Goal: Transaction & Acquisition: Purchase product/service

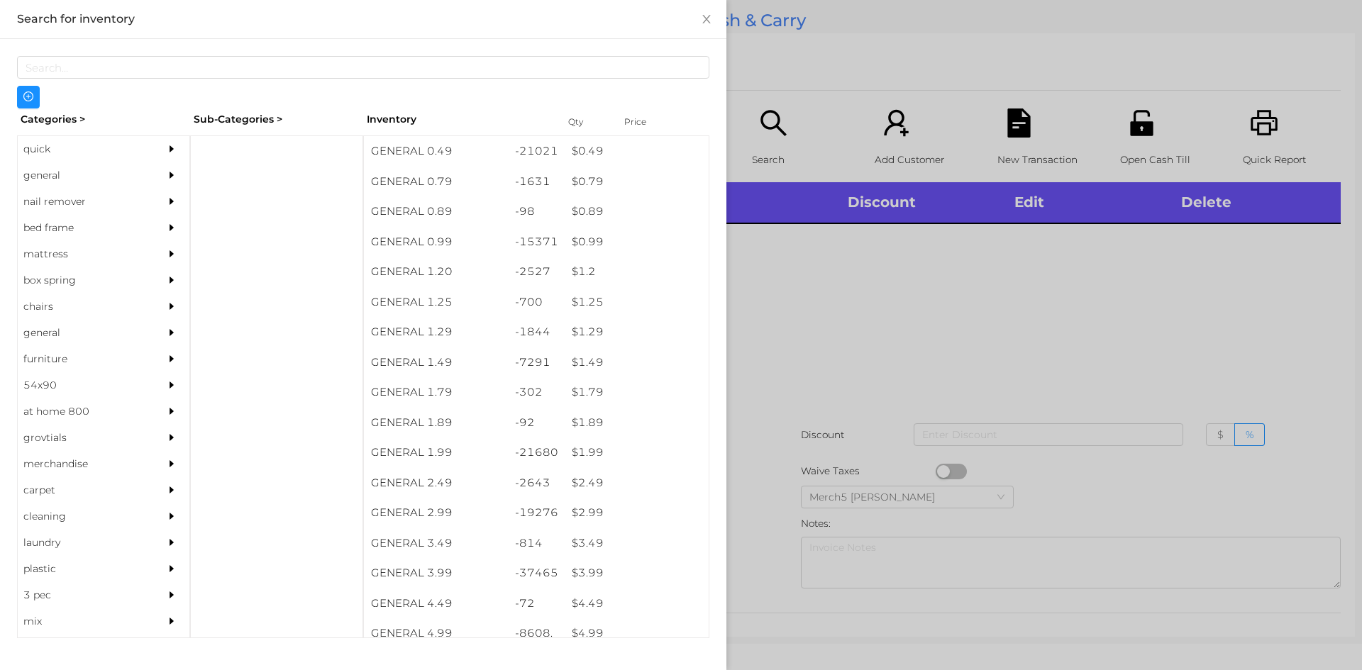
click at [977, 307] on div at bounding box center [681, 335] width 1362 height 670
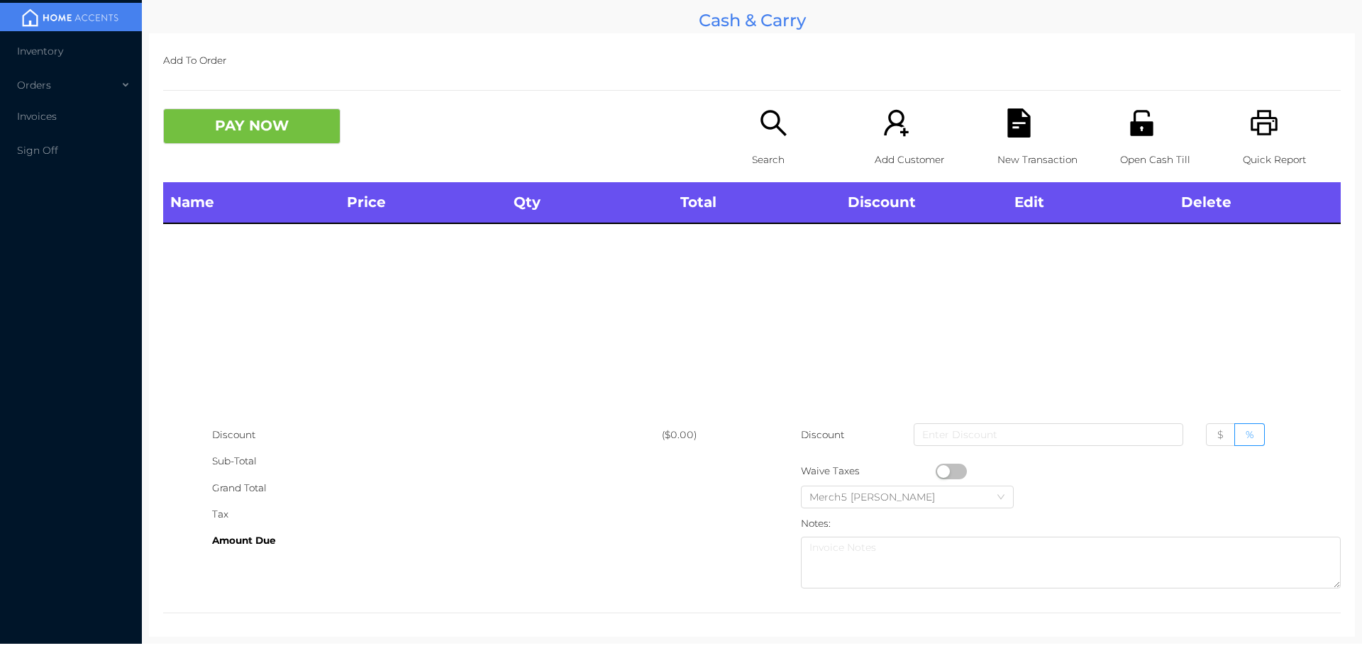
click at [777, 129] on icon "icon: search" at bounding box center [773, 123] width 29 height 29
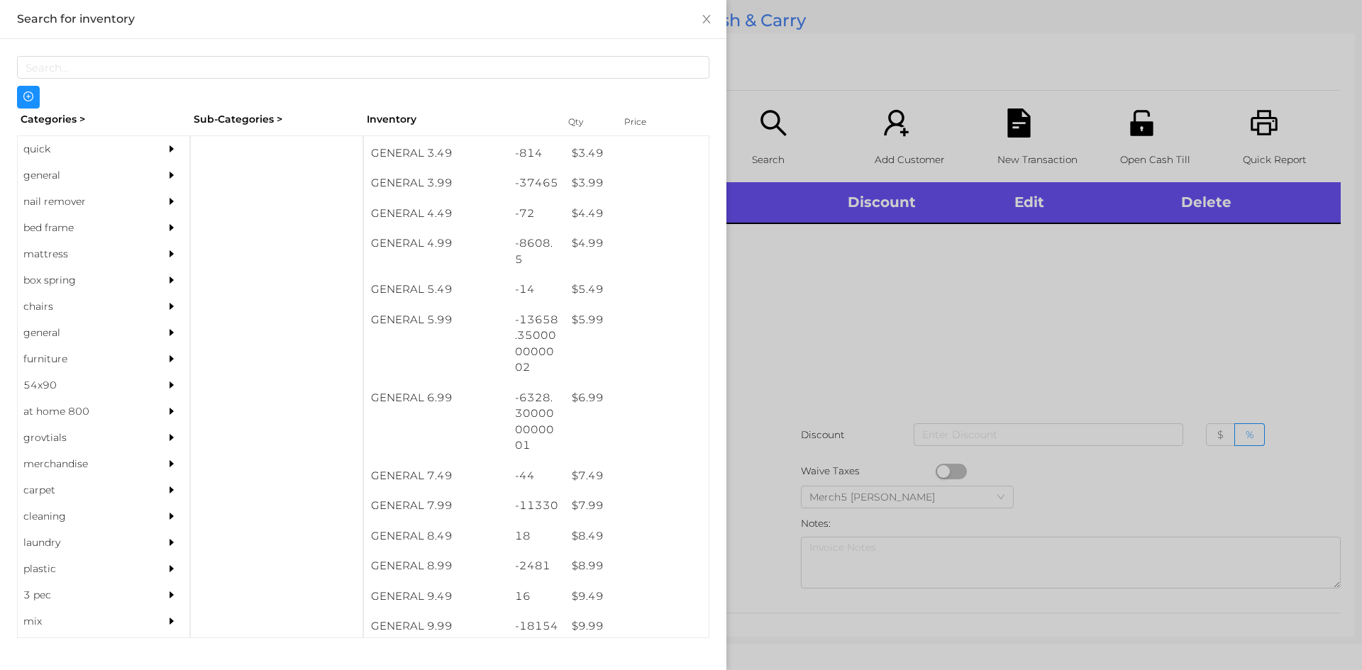
scroll to position [390, 0]
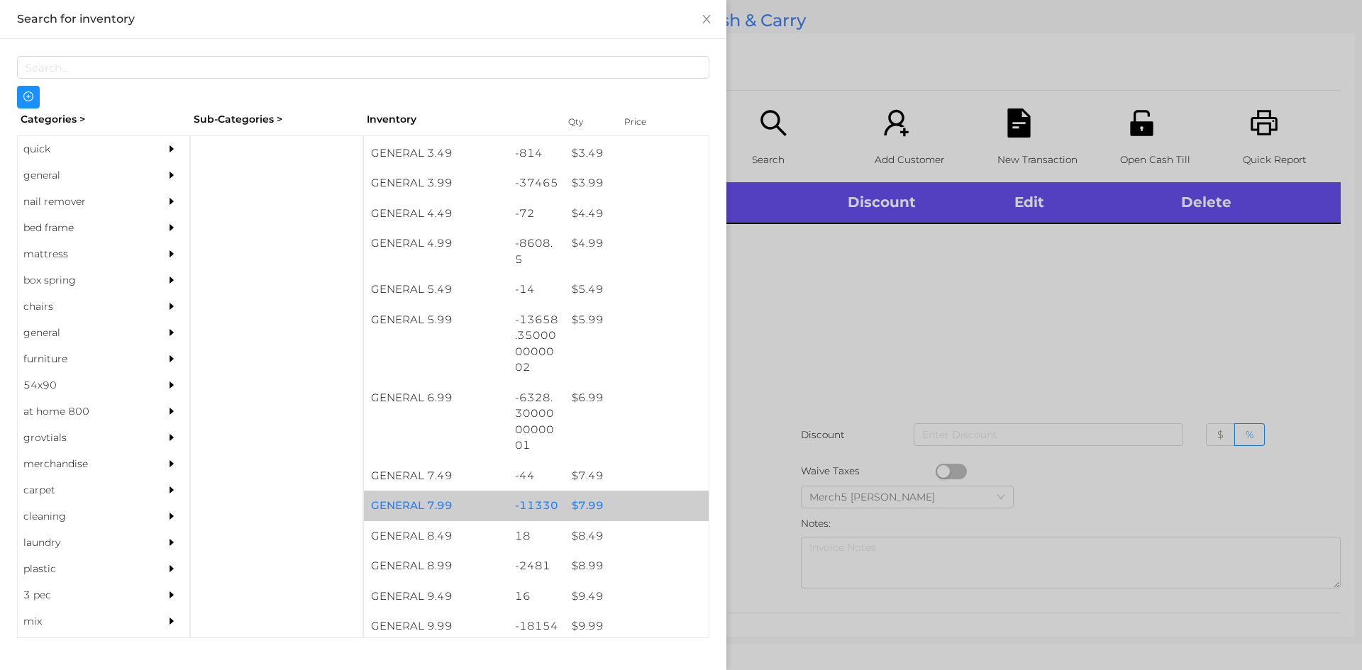
click at [582, 503] on div "$ 7.99" at bounding box center [637, 506] width 144 height 31
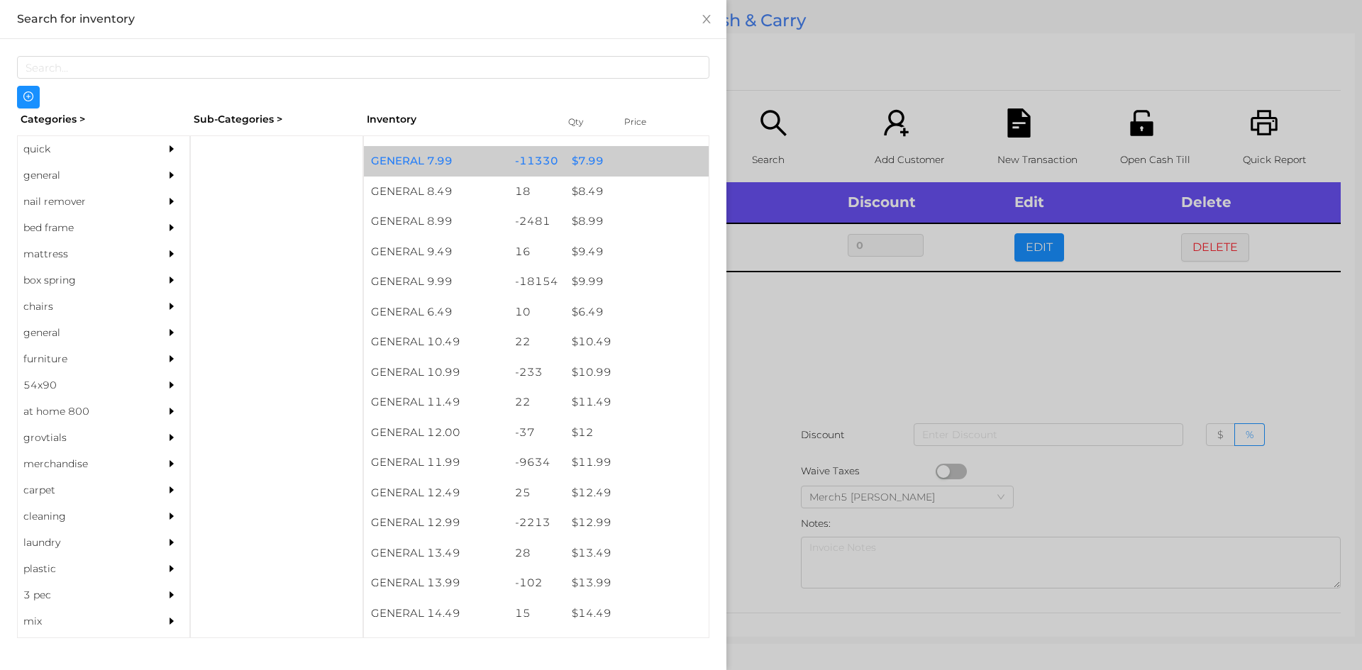
scroll to position [739, 0]
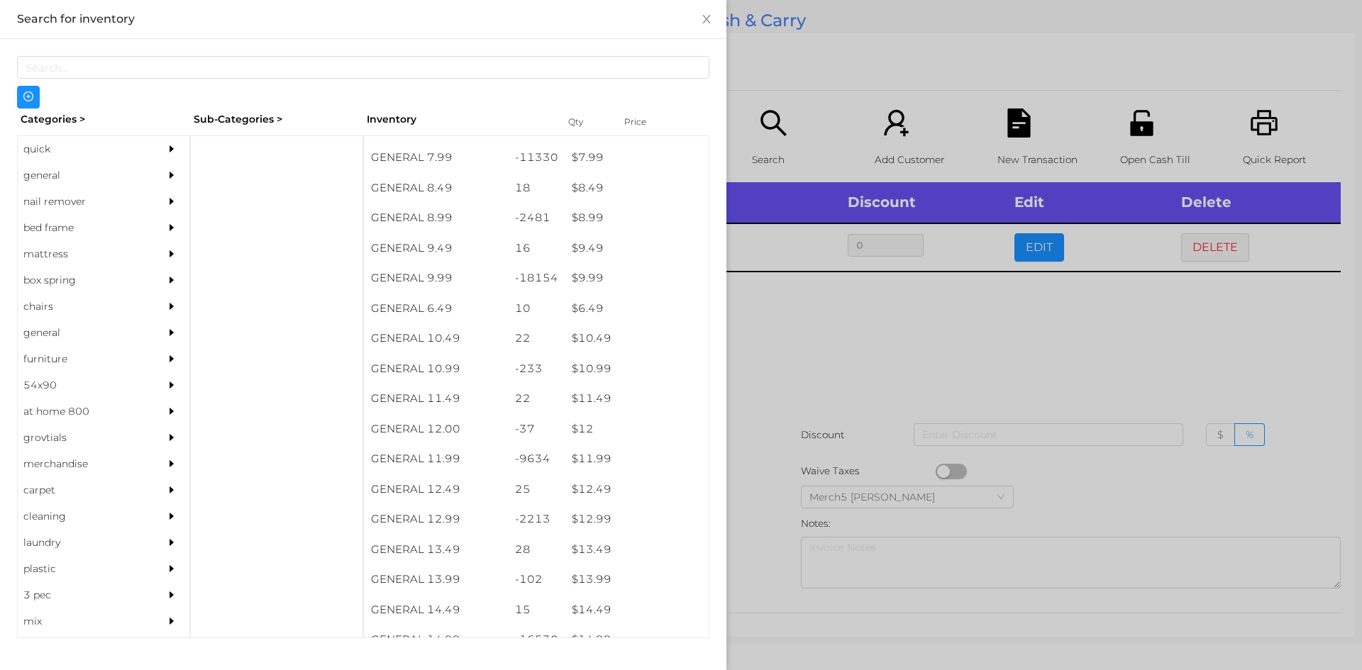
click at [36, 150] on div "quick" at bounding box center [82, 149] width 129 height 26
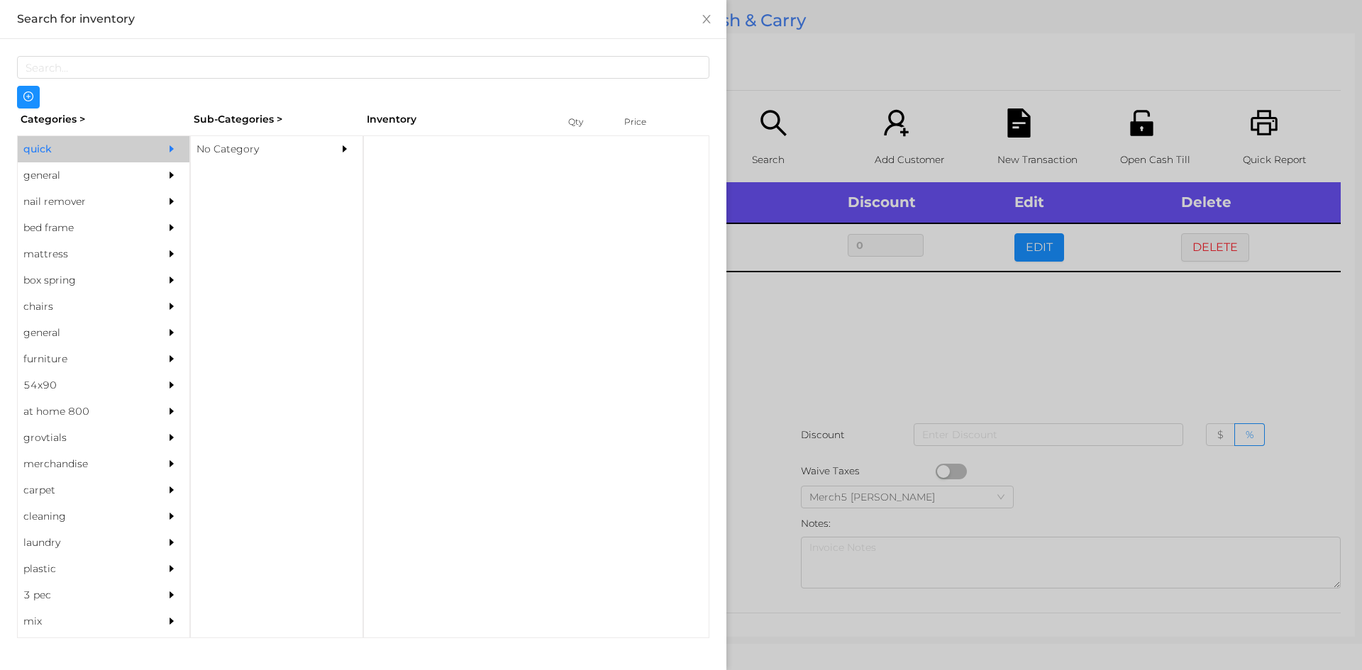
scroll to position [0, 0]
click at [232, 153] on div "No Category" at bounding box center [255, 149] width 129 height 26
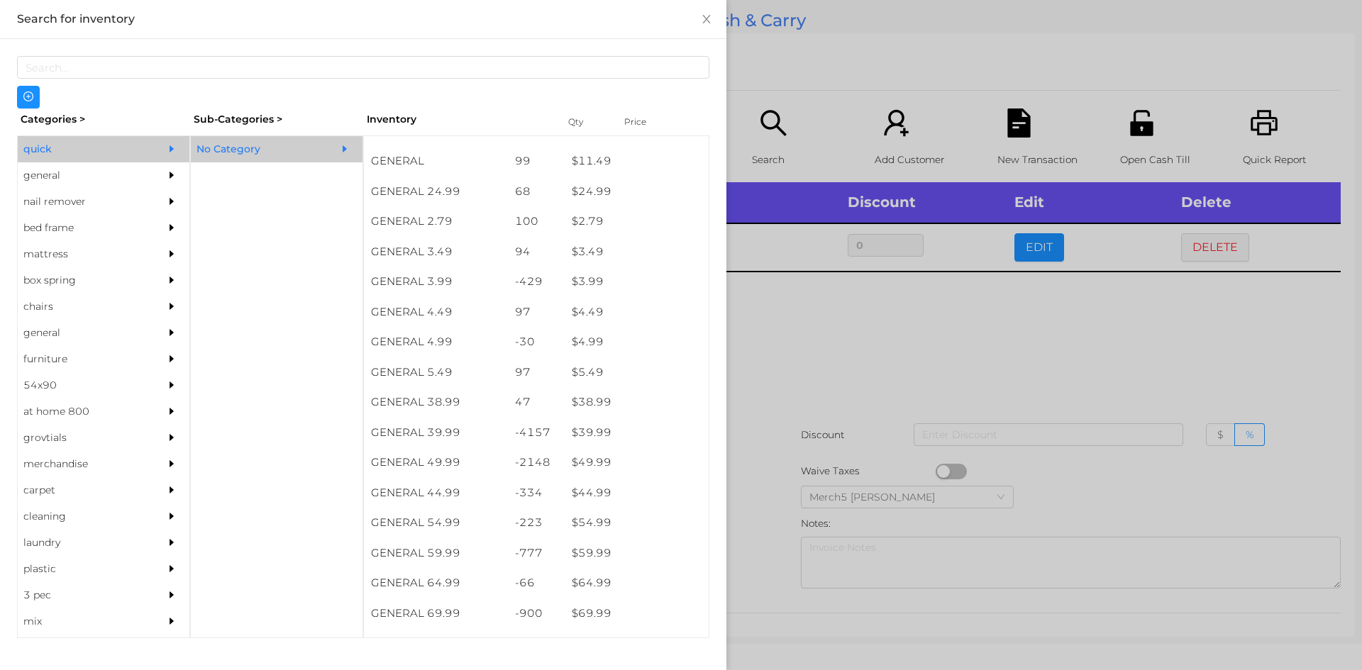
scroll to position [533, 0]
click at [585, 501] on div "$ 44.99" at bounding box center [637, 493] width 144 height 31
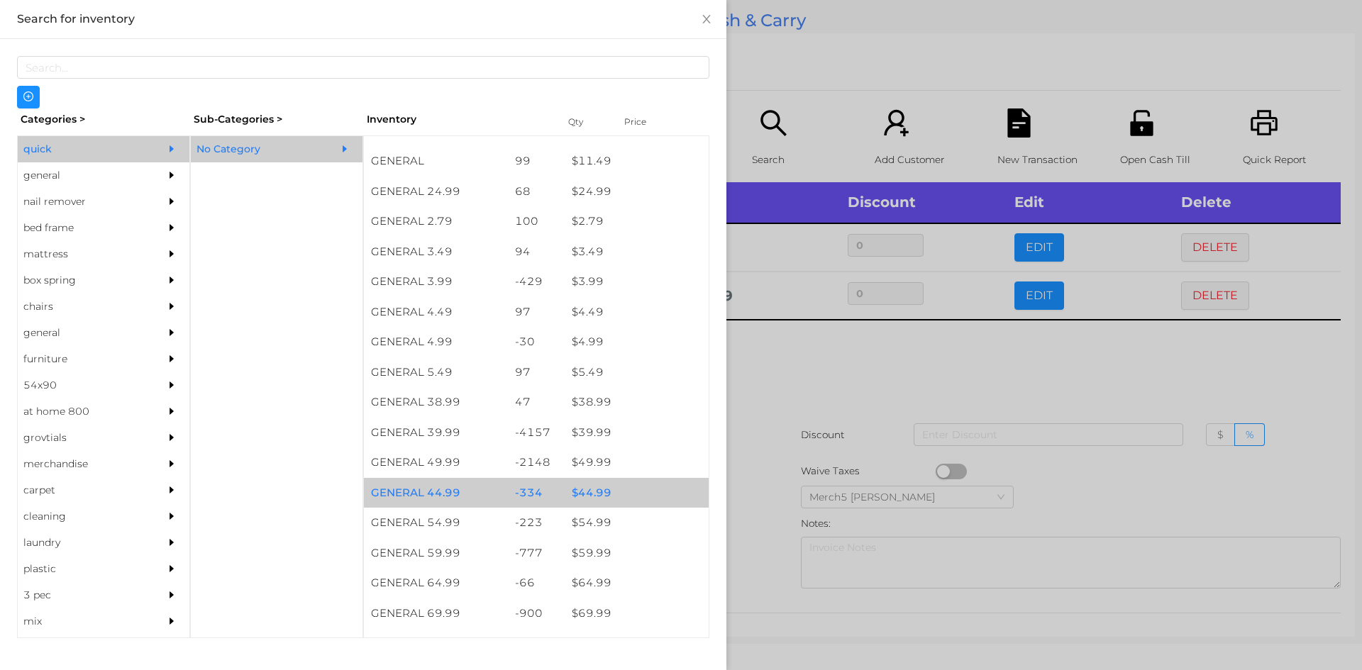
click at [785, 385] on div at bounding box center [681, 335] width 1362 height 670
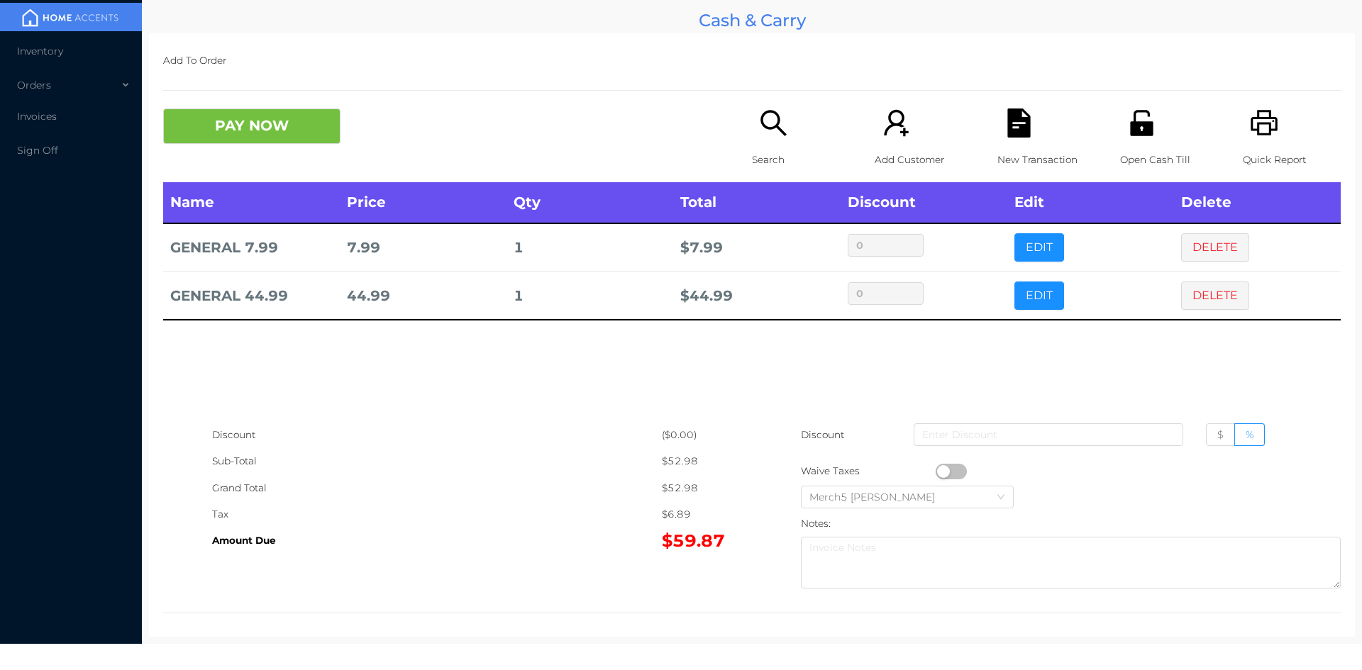
click at [276, 131] on button "PAY NOW" at bounding box center [251, 126] width 177 height 35
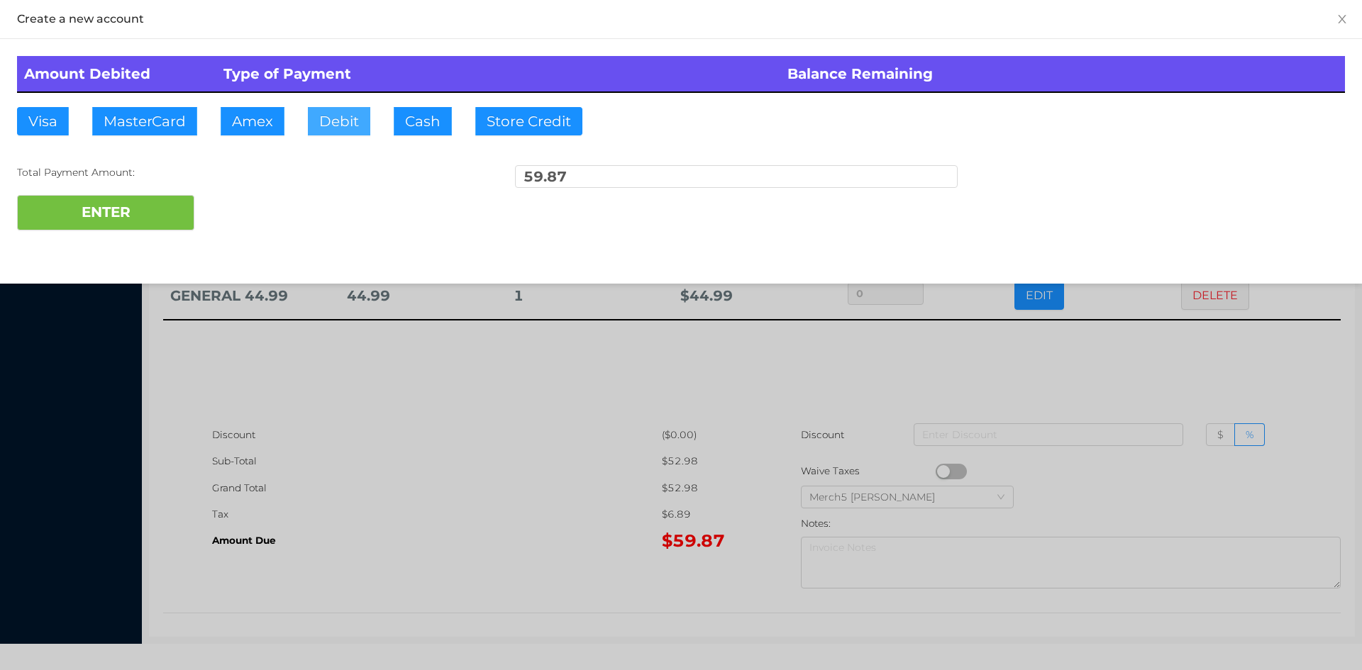
click at [350, 121] on button "Debit" at bounding box center [339, 121] width 62 height 28
click at [153, 216] on button "ENTER" at bounding box center [105, 212] width 177 height 35
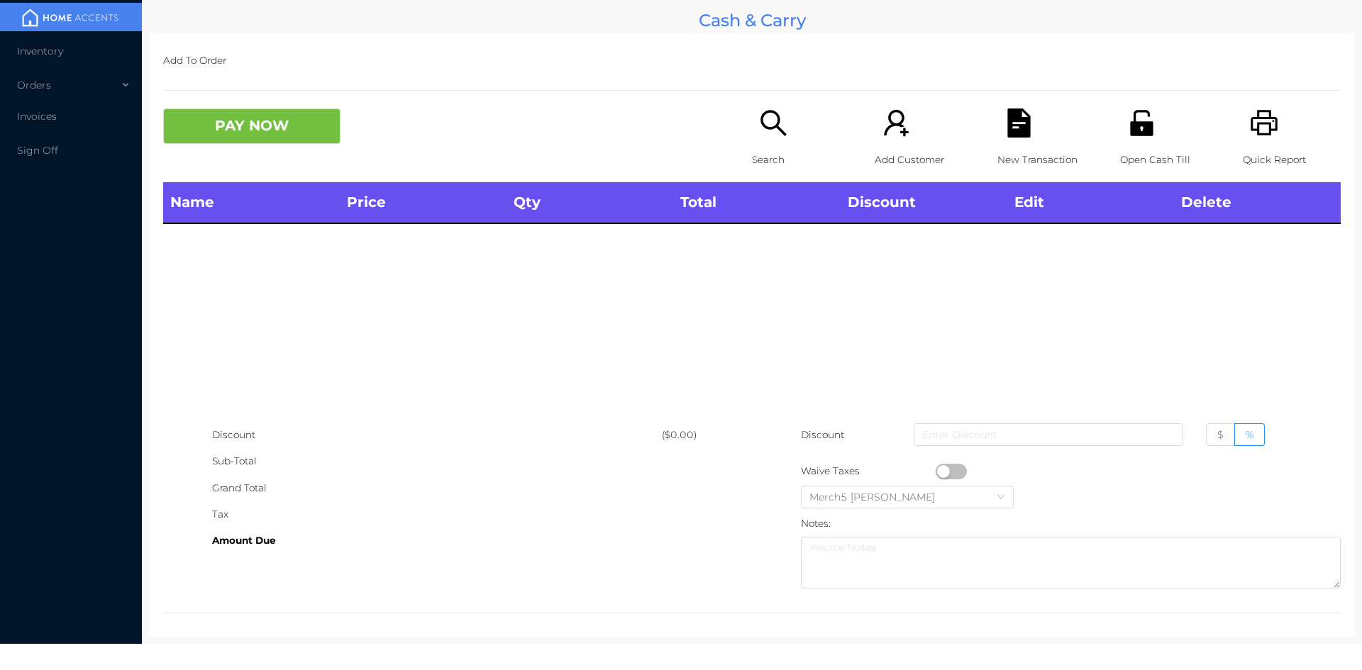
click at [1261, 133] on icon "icon: printer" at bounding box center [1264, 123] width 27 height 26
